Goal: Information Seeking & Learning: Check status

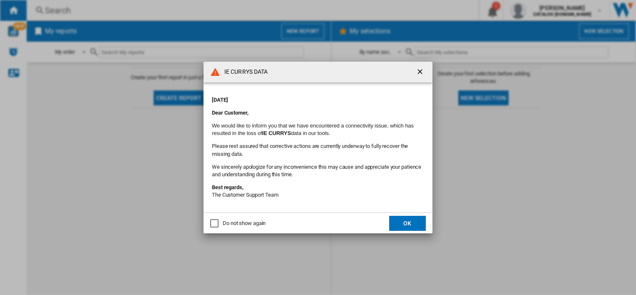
click at [420, 70] on ng-md-icon "getI18NText('BUTTONS.CLOSE_DIALOG')" at bounding box center [421, 72] width 10 height 10
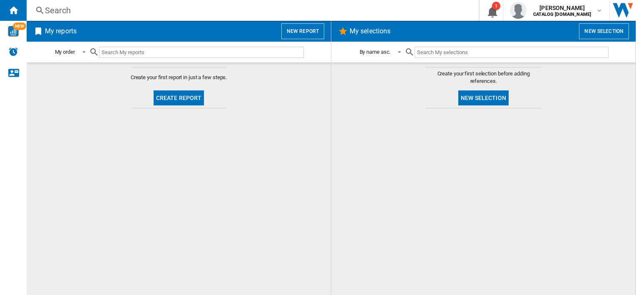
click at [77, 11] on div "Search" at bounding box center [251, 11] width 412 height 12
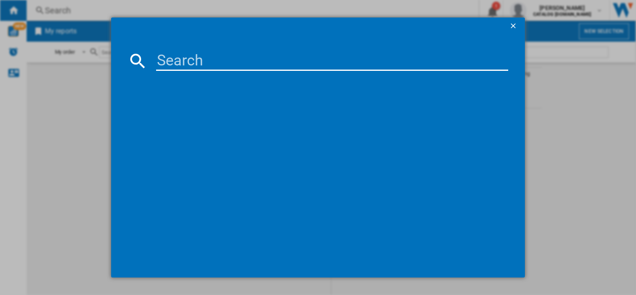
click at [193, 56] on input at bounding box center [332, 61] width 352 height 20
paste input "BBIF22100W"
type input "BBIF22100W"
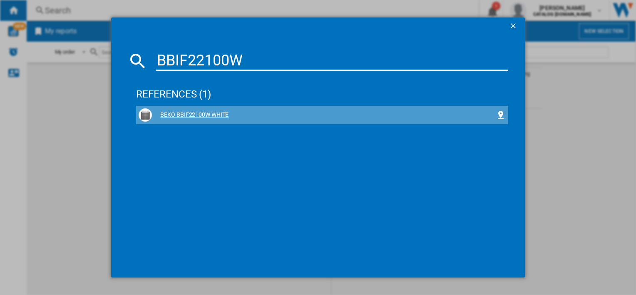
click at [196, 112] on div "BEKO BBIF22100W WHITE" at bounding box center [323, 115] width 343 height 8
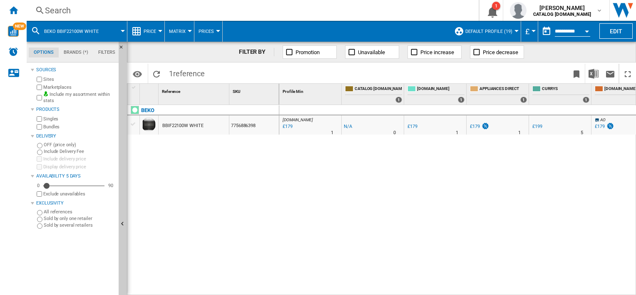
click at [376, 54] on span "Unavailable" at bounding box center [371, 52] width 27 height 6
click at [69, 13] on div "Search" at bounding box center [251, 11] width 412 height 12
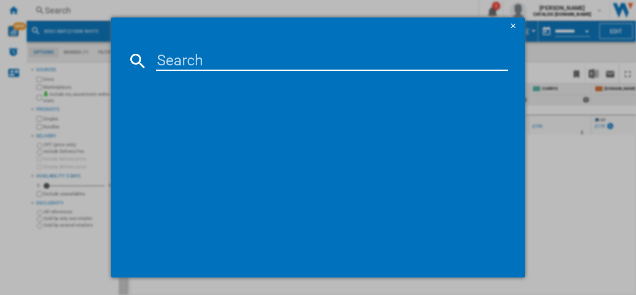
click at [514, 28] on ng-md-icon "getI18NText('BUTTONS.CLOSE_DIALOG')" at bounding box center [514, 27] width 10 height 10
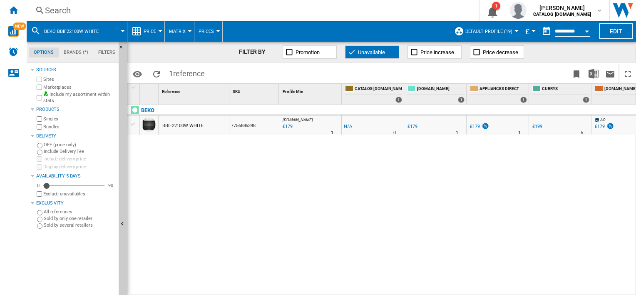
click at [47, 10] on div "Search" at bounding box center [251, 11] width 412 height 12
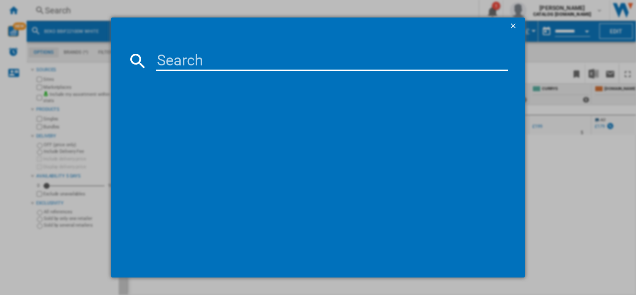
click at [184, 62] on input at bounding box center [332, 61] width 352 height 20
type input "WTIK72121"
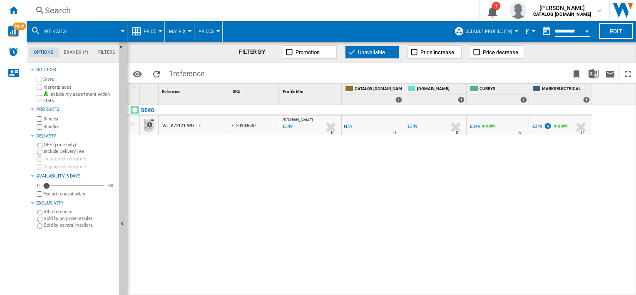
click at [56, 13] on div "Search" at bounding box center [251, 11] width 412 height 12
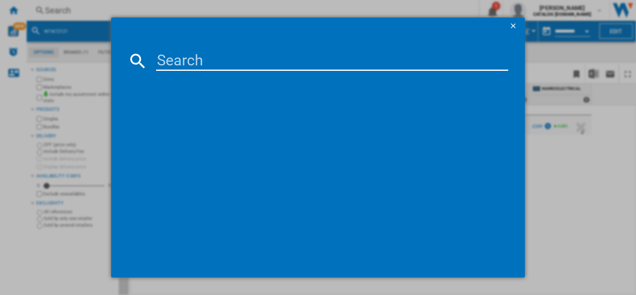
click at [181, 60] on input at bounding box center [332, 61] width 352 height 20
type input "HIBG64120SX"
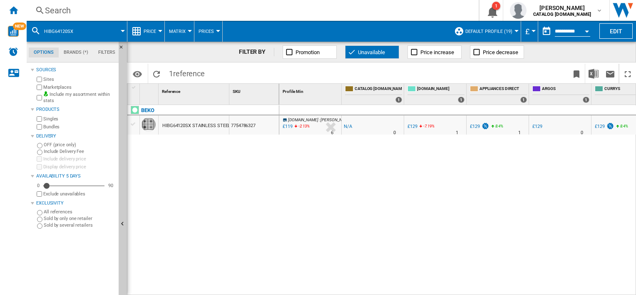
drag, startPoint x: 40, startPoint y: 12, endPoint x: 45, endPoint y: 12, distance: 5.0
click at [40, 12] on ng-md-icon at bounding box center [40, 10] width 10 height 10
click at [42, 11] on ng-md-icon at bounding box center [40, 10] width 10 height 10
click at [41, 8] on ng-md-icon at bounding box center [40, 10] width 10 height 10
click at [35, 8] on ng-md-icon at bounding box center [40, 10] width 10 height 10
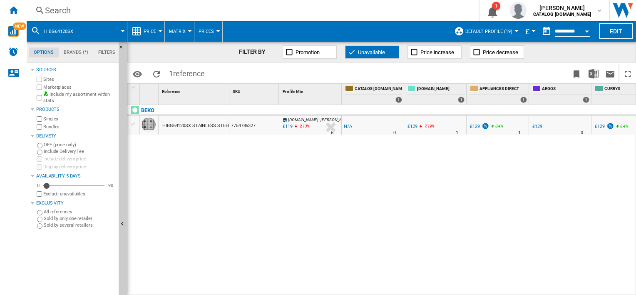
click at [60, 8] on div "Search" at bounding box center [251, 11] width 412 height 12
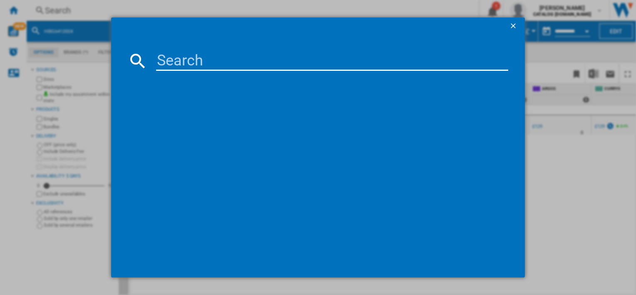
click at [180, 54] on input at bounding box center [332, 61] width 352 height 20
type input "BBIM12300AC"
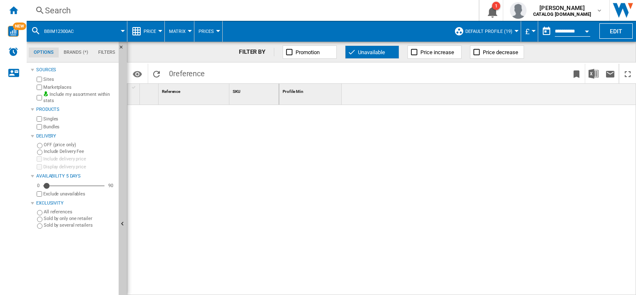
click at [362, 50] on span "Unavailable" at bounding box center [371, 52] width 27 height 6
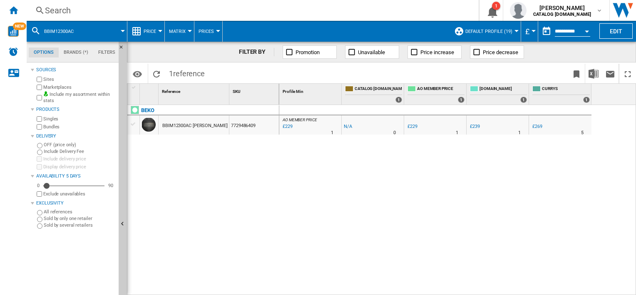
click at [371, 50] on span "Unavailable" at bounding box center [371, 52] width 27 height 6
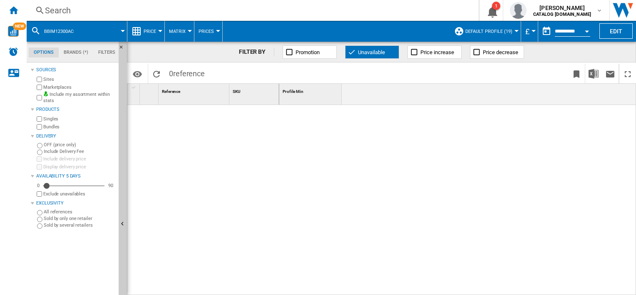
click at [371, 50] on span "Unavailable" at bounding box center [371, 52] width 27 height 6
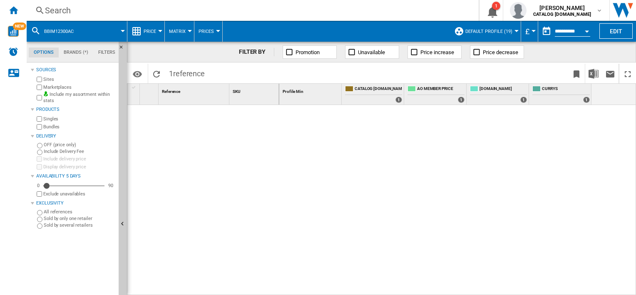
click at [58, 10] on div "Search" at bounding box center [251, 11] width 412 height 12
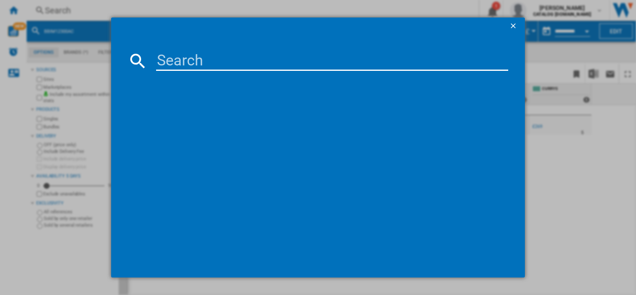
click at [183, 57] on input at bounding box center [332, 61] width 352 height 20
type input "BBRIC21000X"
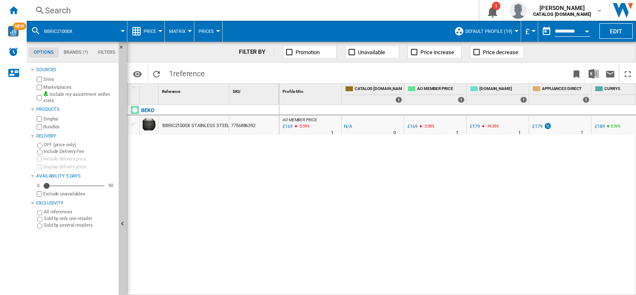
drag, startPoint x: 362, startPoint y: 50, endPoint x: 408, endPoint y: 7, distance: 62.7
click at [362, 50] on span "Unavailable" at bounding box center [371, 52] width 27 height 6
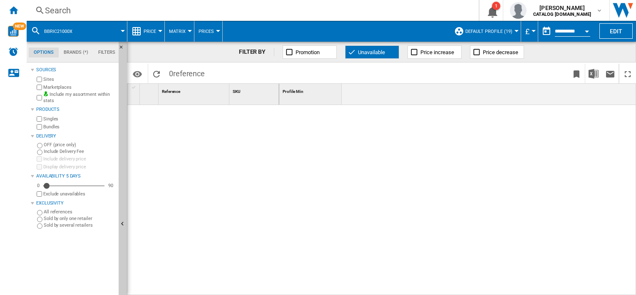
click at [64, 16] on div "Search" at bounding box center [251, 11] width 412 height 12
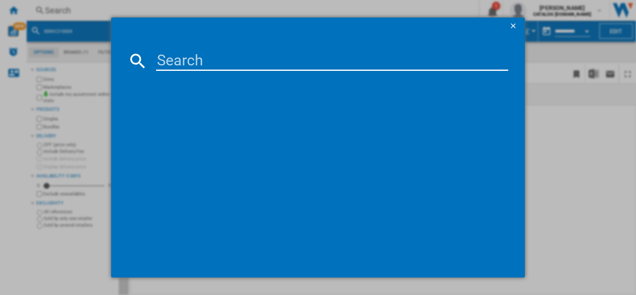
click at [192, 55] on input at bounding box center [332, 61] width 352 height 20
type input "WTIK94121F"
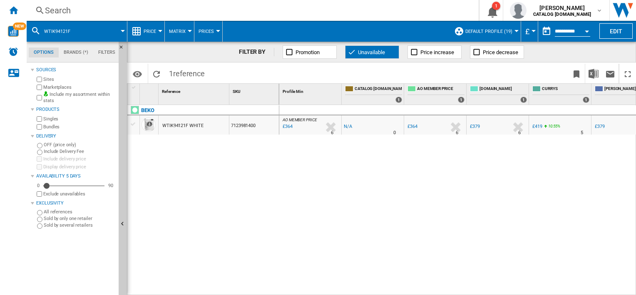
click at [47, 5] on div "Search" at bounding box center [251, 11] width 412 height 12
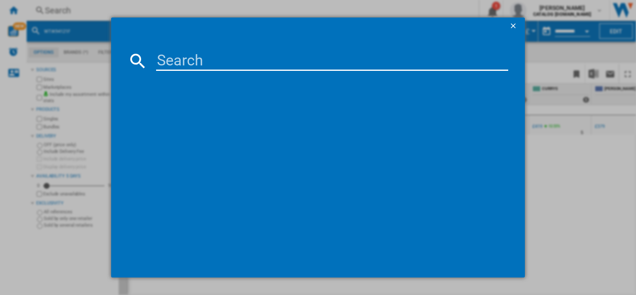
click at [196, 66] on input at bounding box center [332, 61] width 352 height 20
type input "HCP61310X"
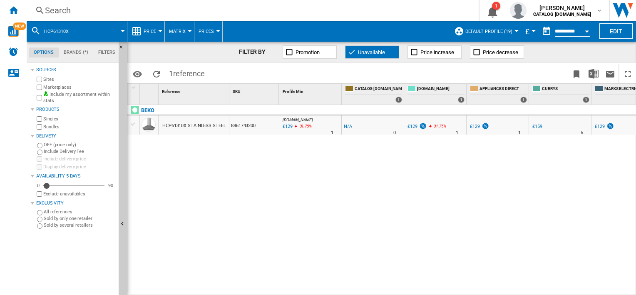
click at [57, 10] on div "Search" at bounding box center [251, 11] width 412 height 12
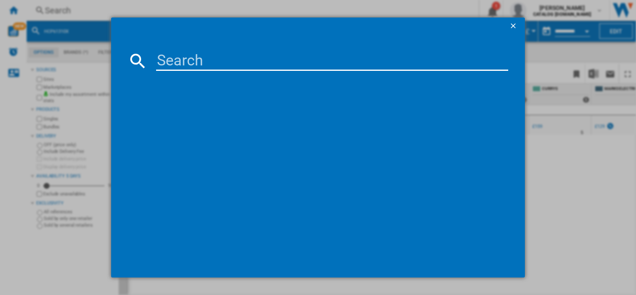
click at [192, 57] on input at bounding box center [332, 61] width 352 height 20
type input "HII64201MT"
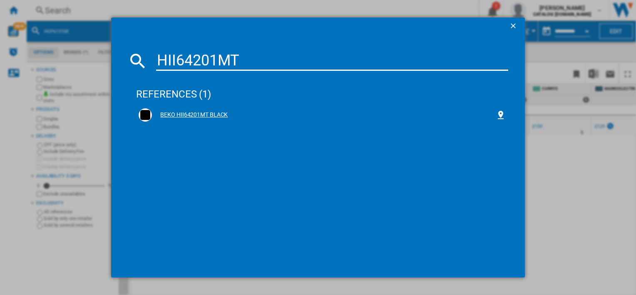
click at [216, 111] on div "BEKO HII64201MT BLACK" at bounding box center [323, 115] width 343 height 8
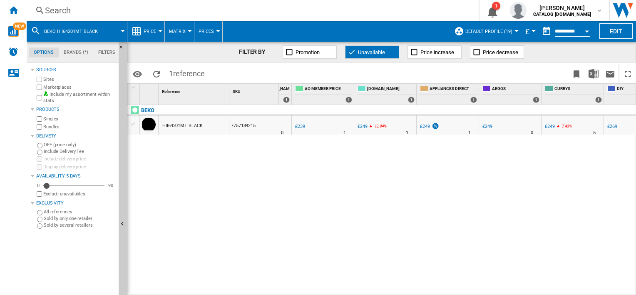
scroll to position [0, 101]
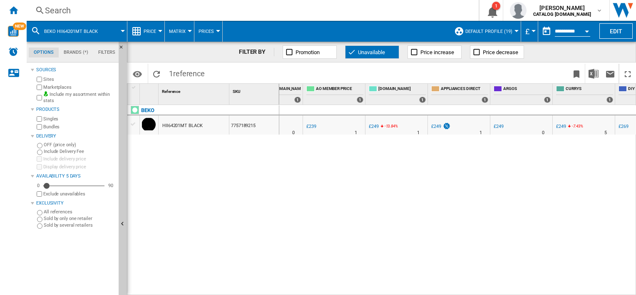
click at [48, 5] on div "Search" at bounding box center [251, 11] width 412 height 12
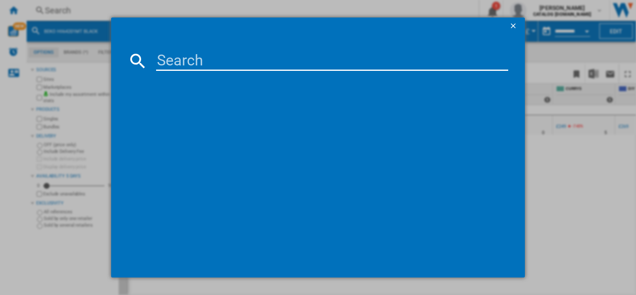
click at [181, 64] on input at bounding box center [332, 61] width 352 height 20
type input "WTIK72121"
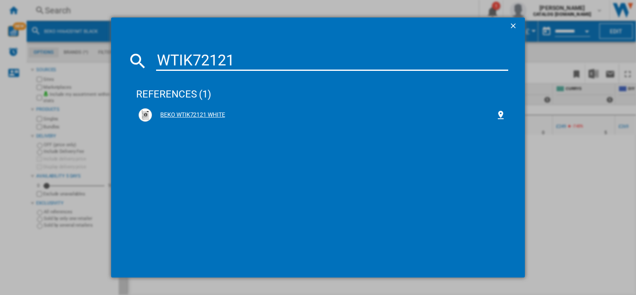
click at [205, 118] on div "BEKO WTIK72121 WHITE" at bounding box center [323, 115] width 343 height 8
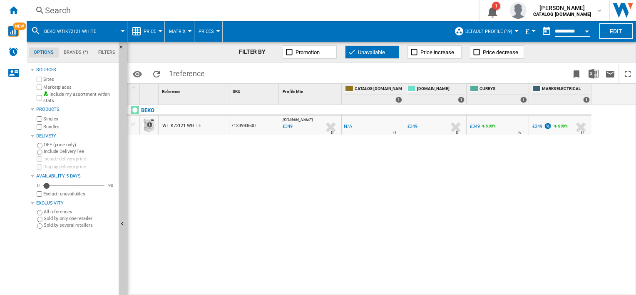
click at [64, 10] on div "Search" at bounding box center [251, 11] width 412 height 12
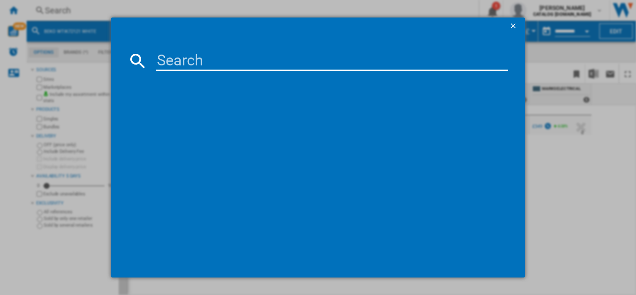
click at [213, 59] on input at bounding box center [332, 61] width 352 height 20
type input "WTIK94121F"
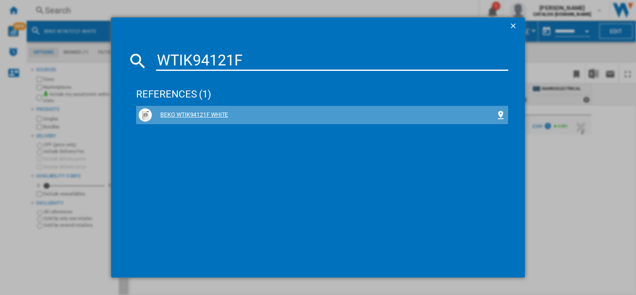
click at [221, 112] on div "BEKO WTIK94121F WHITE" at bounding box center [323, 115] width 343 height 8
